Goal: Navigation & Orientation: Find specific page/section

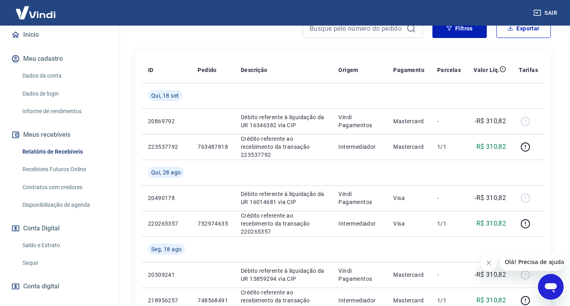
scroll to position [112, 0]
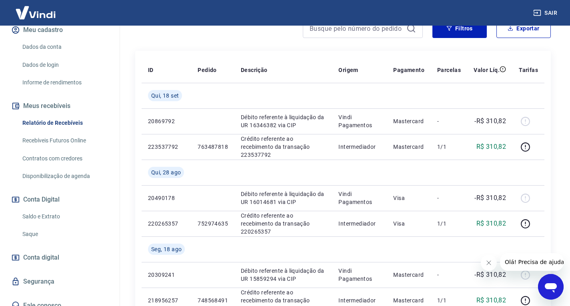
click at [39, 208] on link "Saldo e Extrato" at bounding box center [64, 216] width 91 height 16
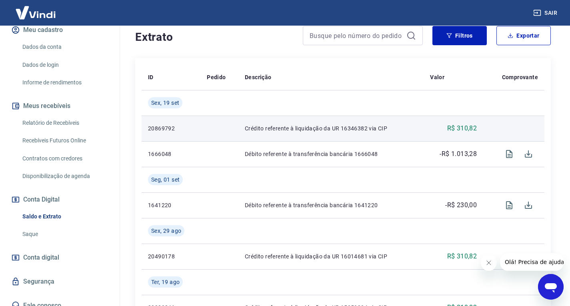
scroll to position [160, 0]
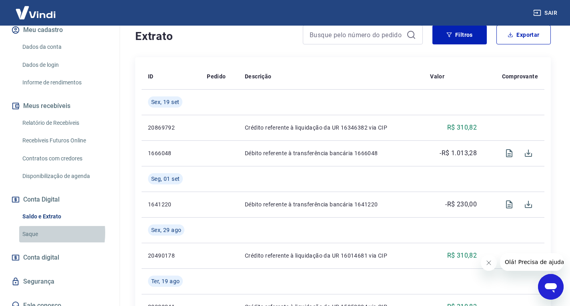
click at [28, 226] on link "Saque" at bounding box center [64, 234] width 91 height 16
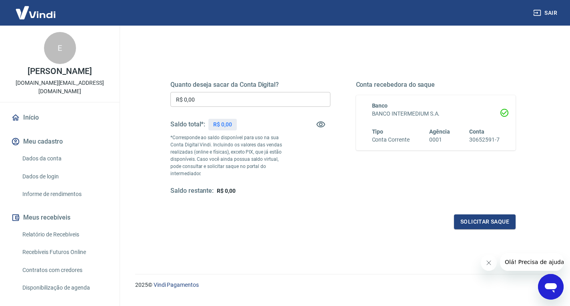
click at [40, 150] on link "Dados da conta" at bounding box center [64, 158] width 91 height 16
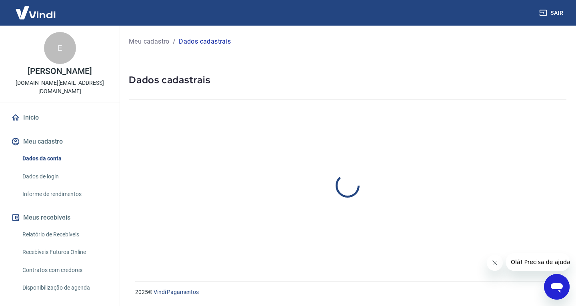
select select "SP"
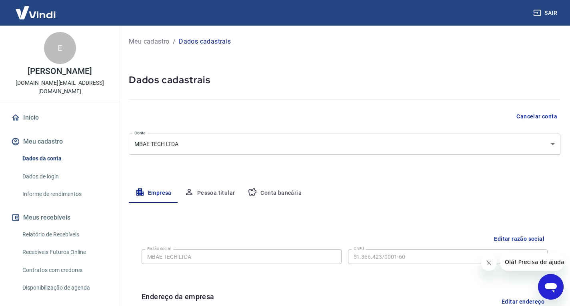
click at [42, 168] on link "Dados de login" at bounding box center [64, 176] width 91 height 16
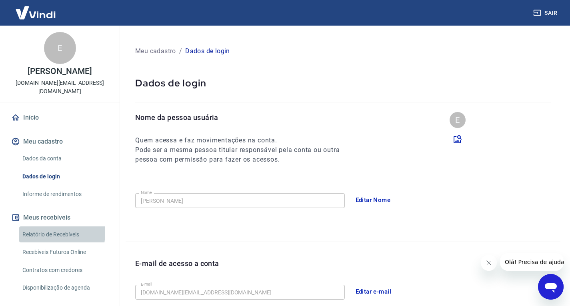
click at [44, 226] on link "Relatório de Recebíveis" at bounding box center [64, 234] width 91 height 16
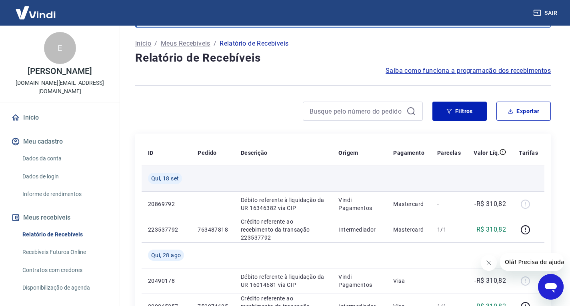
scroll to position [80, 0]
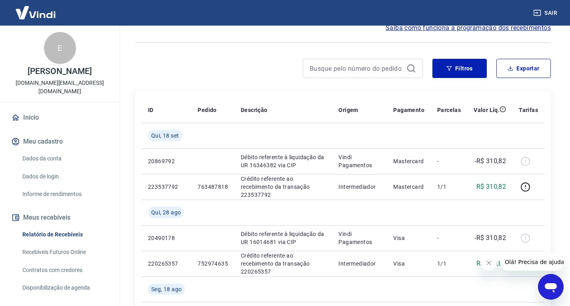
click at [57, 244] on link "Recebíveis Futuros Online" at bounding box center [64, 252] width 91 height 16
